Goal: Communication & Community: Answer question/provide support

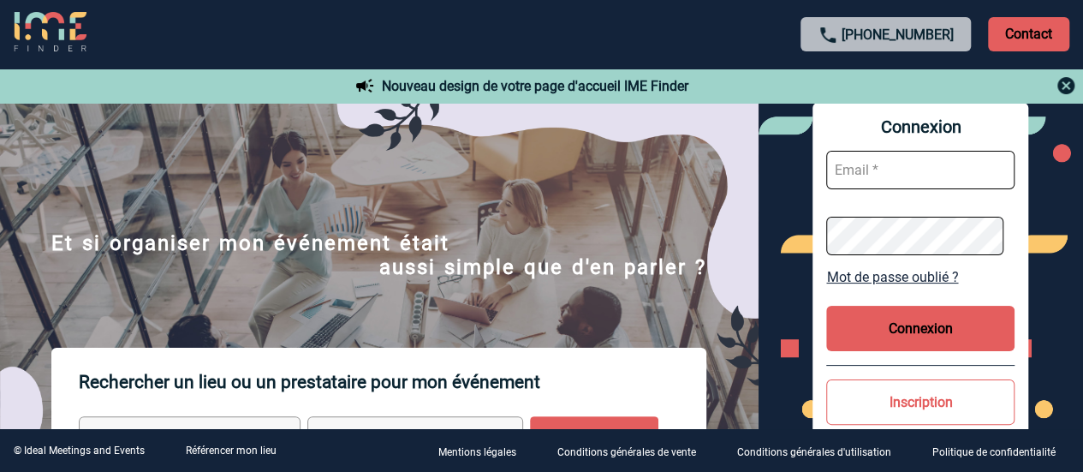
type input "sandrine.goncalves@sogeti.com"
click at [950, 341] on button "Connexion" at bounding box center [920, 328] width 188 height 45
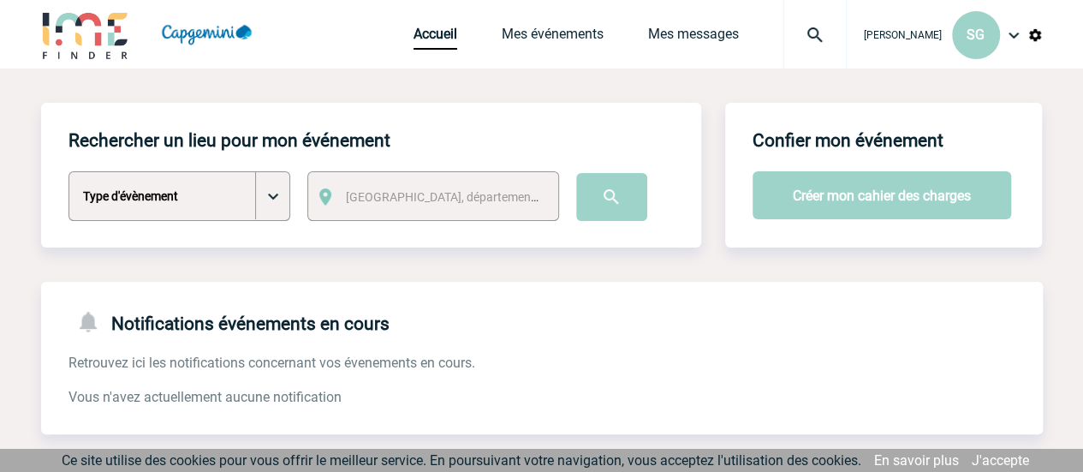
scroll to position [171, 0]
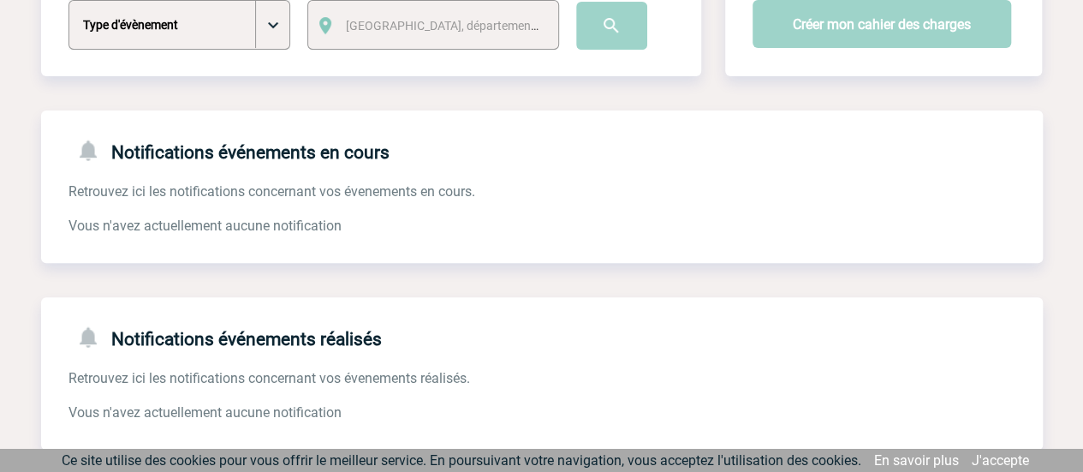
click at [1017, 467] on link "J'accepte" at bounding box center [1000, 460] width 57 height 16
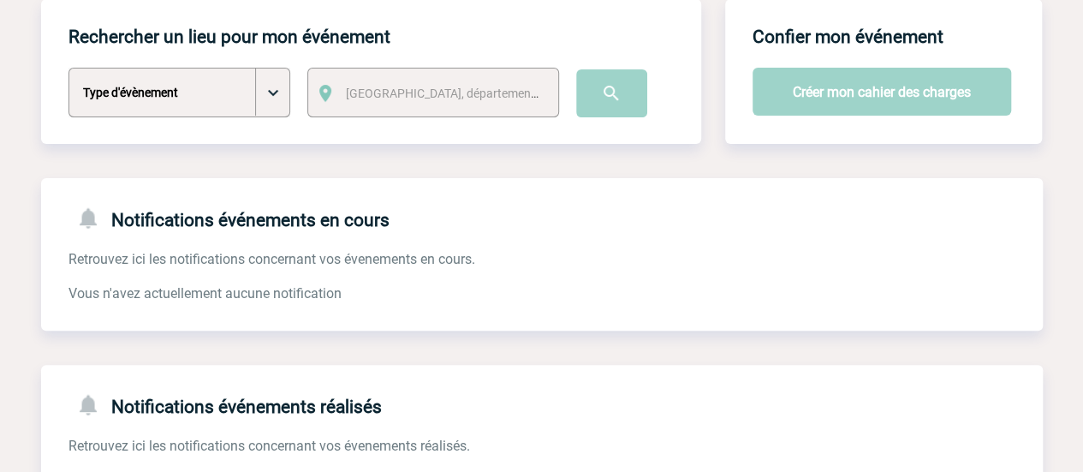
scroll to position [0, 0]
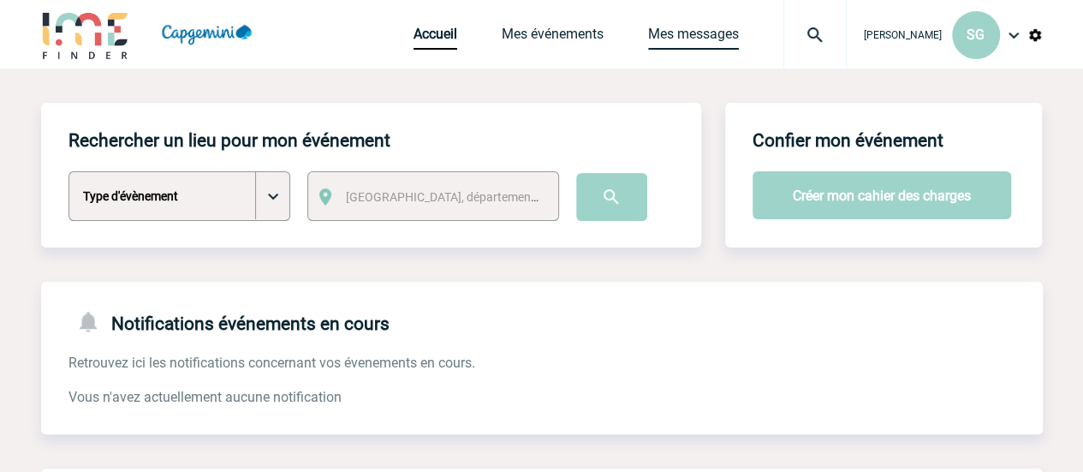
click at [654, 36] on link "Mes messages" at bounding box center [693, 38] width 91 height 24
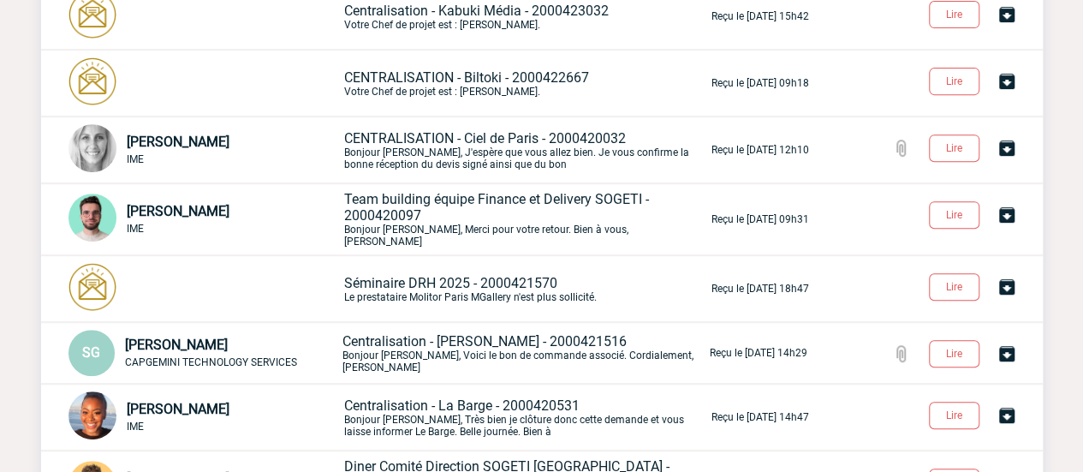
scroll to position [342, 0]
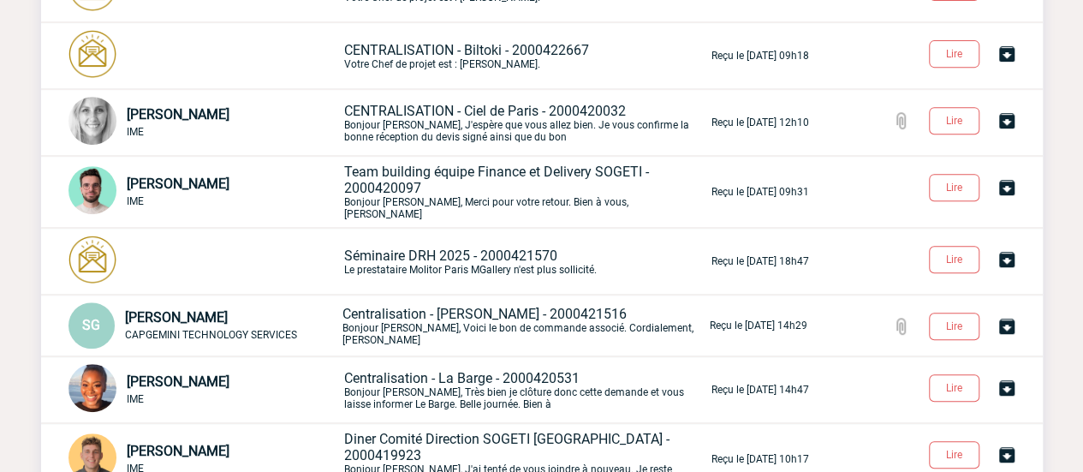
click at [464, 192] on p "Team building équipe Finance et Delivery SOGETI - 2000420097 Bonjour Sandrine, …" at bounding box center [526, 192] width 364 height 57
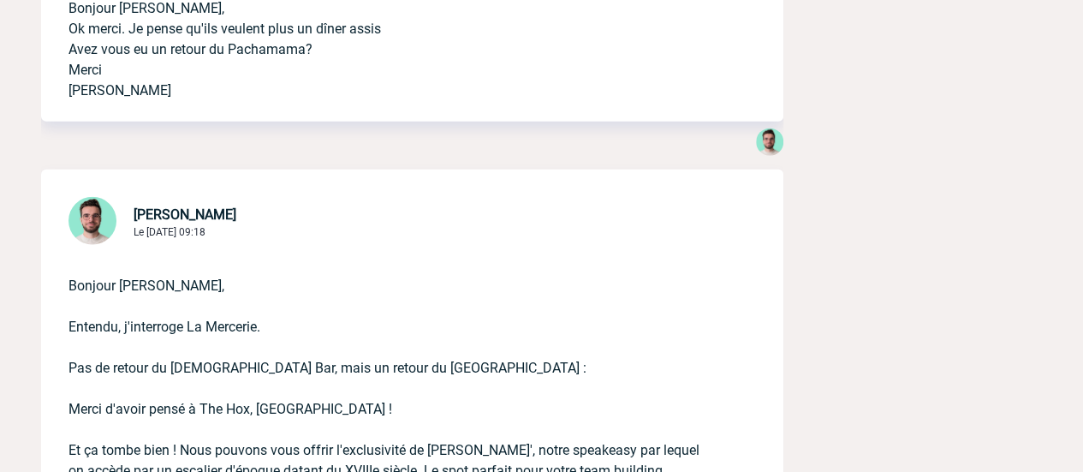
scroll to position [8730, 0]
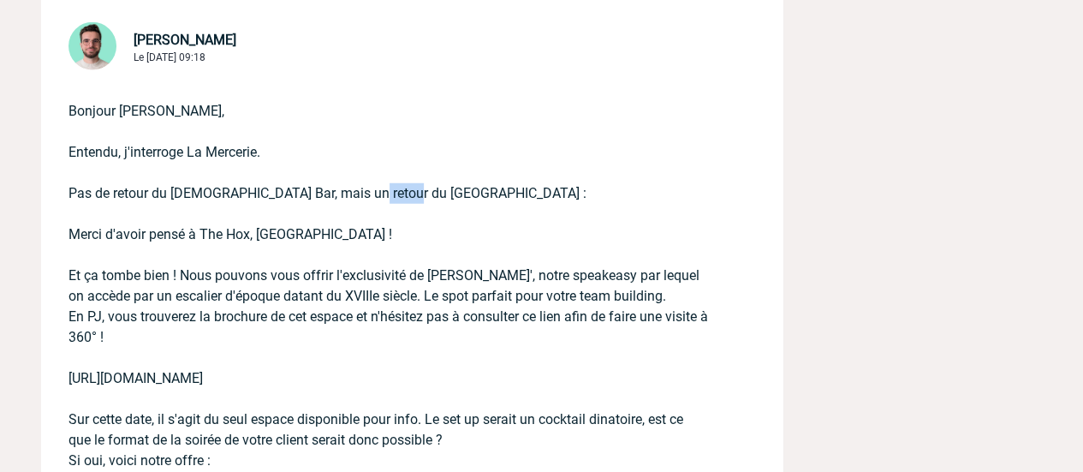
drag, startPoint x: 356, startPoint y: 194, endPoint x: 401, endPoint y: 191, distance: 44.6
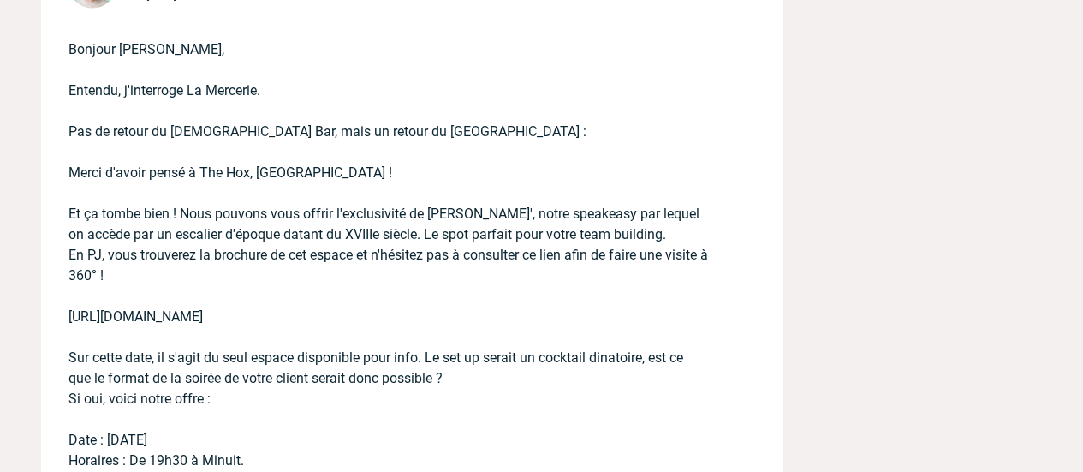
scroll to position [8815, 0]
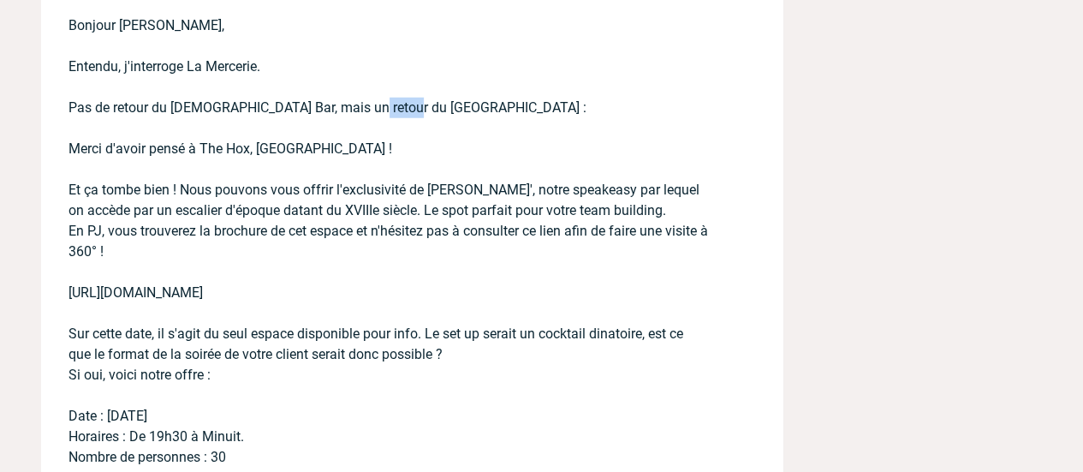
drag, startPoint x: 357, startPoint y: 104, endPoint x: 397, endPoint y: 102, distance: 40.3
click at [397, 102] on p "Bonjour Sandrine, Entendu, j'interroge La Mercerie. Pas de retour du Buddha Bar…" at bounding box center [388, 454] width 640 height 932
click at [353, 110] on p "Bonjour Sandrine, Entendu, j'interroge La Mercerie. Pas de retour du Buddha Bar…" at bounding box center [388, 454] width 640 height 932
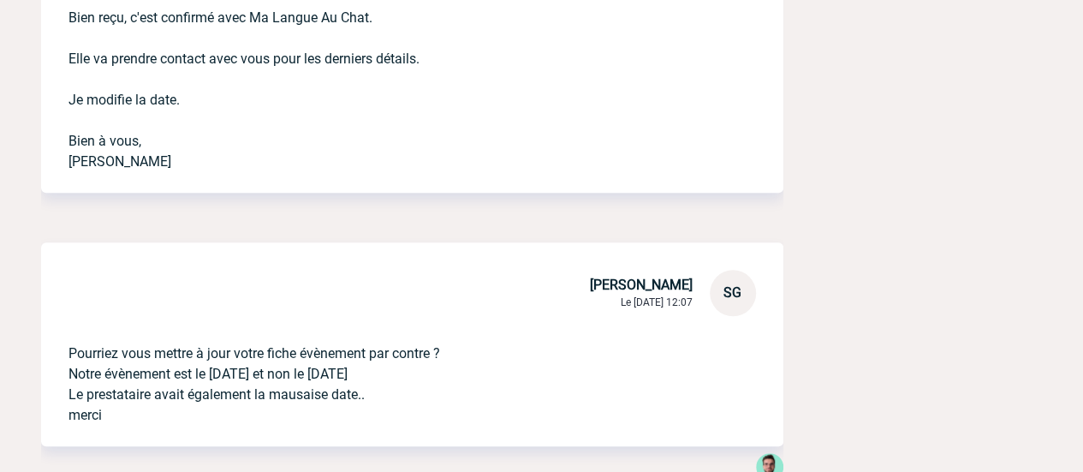
scroll to position [16607, 0]
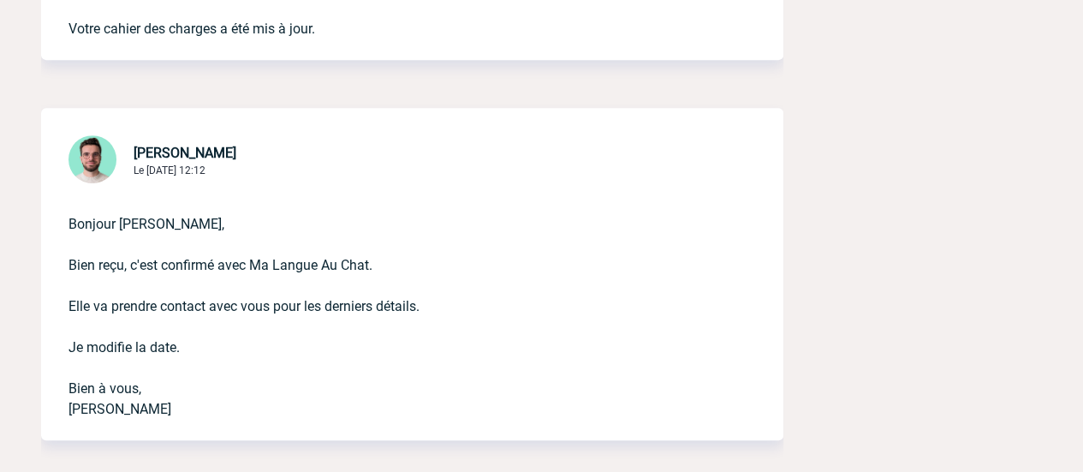
click at [255, 256] on p "Bonjour Sandrine, Bien reçu, c'est confirmé avec Ma Langue Au Chat. Elle va pre…" at bounding box center [388, 303] width 640 height 233
drag, startPoint x: 253, startPoint y: 259, endPoint x: 368, endPoint y: 259, distance: 114.7
click at [368, 259] on p "Bonjour Sandrine, Bien reçu, c'est confirmé avec Ma Langue Au Chat. Elle va pre…" at bounding box center [388, 303] width 640 height 233
copy p "Ma Langue Au Chat"
